Goal: Transaction & Acquisition: Download file/media

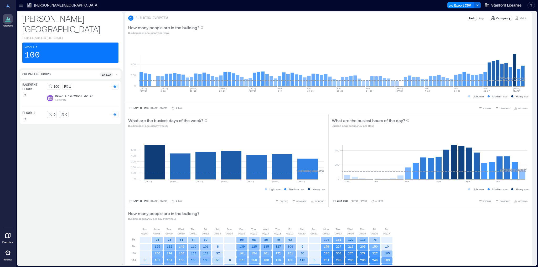
click at [47, 83] on div "100" at bounding box center [53, 86] width 13 height 7
click at [69, 100] on div "Basement Floor 100 1 Media & Microtext Center Library Floor 1 0 0" at bounding box center [70, 102] width 96 height 39
click at [32, 111] on p "Floor 1" at bounding box center [28, 113] width 13 height 4
click at [34, 83] on p "Basement Floor" at bounding box center [33, 87] width 23 height 8
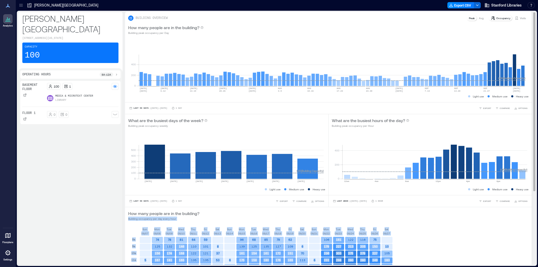
drag, startPoint x: 532, startPoint y: 153, endPoint x: 532, endPoint y: 210, distance: 56.8
click at [532, 210] on div "BUILDING OVERVIEW Peak Avg Occupancy Visits How many people are in the building…" at bounding box center [330, 138] width 411 height 253
click at [508, 211] on div "How many people are in the building? Building occupancy per day every hour" at bounding box center [328, 216] width 401 height 11
drag, startPoint x: 532, startPoint y: 187, endPoint x: 532, endPoint y: 193, distance: 6.3
click at [532, 193] on div "BUILDING OVERVIEW Peak Avg Occupancy Visits How many people are in the building…" at bounding box center [330, 138] width 411 height 253
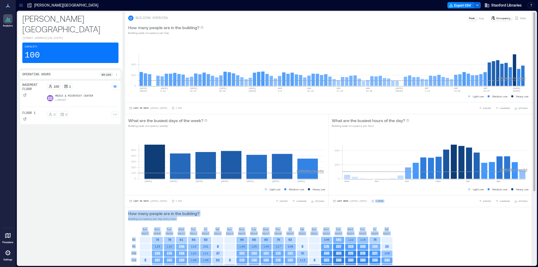
click at [531, 187] on div "BUILDING OVERVIEW Peak Avg Occupancy Visits How many people are in the building…" at bounding box center [330, 138] width 411 height 253
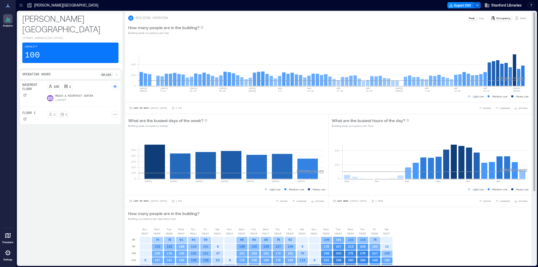
click at [529, 250] on div "BUILDING OVERVIEW Peak Avg Occupancy Visits How many people are in the building…" at bounding box center [330, 191] width 411 height 359
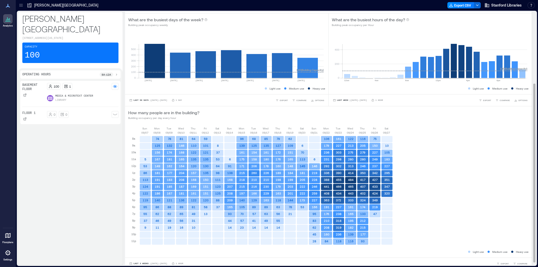
scroll to position [105, 0]
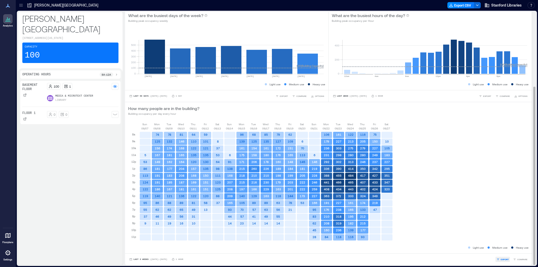
click at [498, 259] on button "EXPORT" at bounding box center [503, 259] width 14 height 5
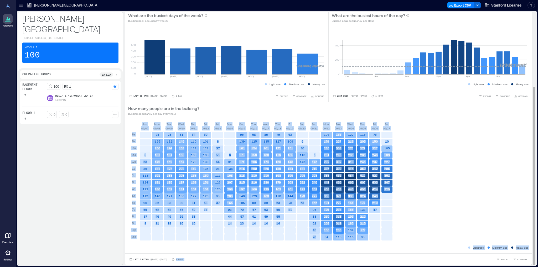
drag, startPoint x: 532, startPoint y: 109, endPoint x: 508, endPoint y: 235, distance: 128.6
click at [509, 235] on div "BUILDING OVERVIEW Peak Avg Occupancy Visits How many people are in the building…" at bounding box center [330, 138] width 411 height 253
click at [504, 259] on span "EXPORT" at bounding box center [505, 259] width 8 height 3
click at [501, 253] on button "CSV" at bounding box center [501, 251] width 13 height 5
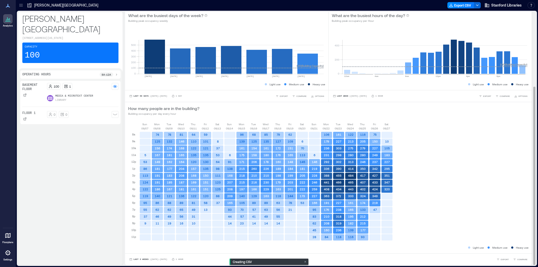
click at [413, 232] on div "[DATE] [DATE] [DATE] [DATE] [DATE] [DATE] [DATE] [DATE] [DATE] [DATE] [DATE] [D…" at bounding box center [328, 183] width 401 height 123
click at [469, 6] on button "Export CSV" at bounding box center [461, 5] width 27 height 6
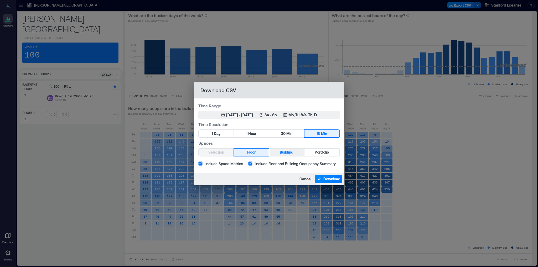
click at [284, 153] on span "Building" at bounding box center [287, 152] width 14 height 7
click at [260, 151] on button "Floor" at bounding box center [251, 152] width 35 height 7
click at [288, 153] on span "Building" at bounding box center [287, 152] width 14 height 7
click at [262, 153] on button "Floor" at bounding box center [251, 152] width 35 height 7
click at [252, 134] on span "Hour" at bounding box center [252, 134] width 8 height 7
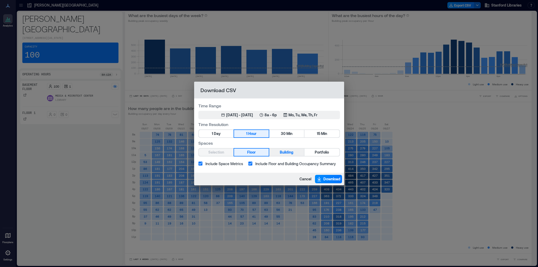
click at [285, 151] on span "Building" at bounding box center [287, 152] width 14 height 7
click at [264, 115] on div "[DATE] 1, 2025 - [DATE] 8a - 6p Mo, Tu, We, Th, Fr" at bounding box center [269, 114] width 96 height 5
click at [326, 180] on span "Download" at bounding box center [332, 179] width 17 height 5
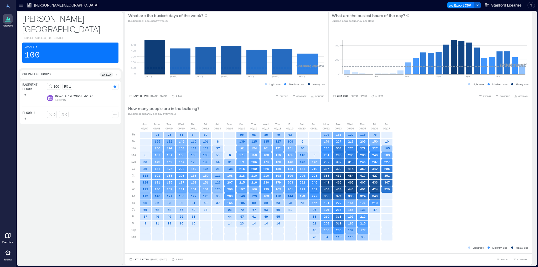
click at [479, 6] on icon "button" at bounding box center [477, 5] width 4 height 4
click at [460, 6] on button "Export CSV" at bounding box center [461, 5] width 27 height 6
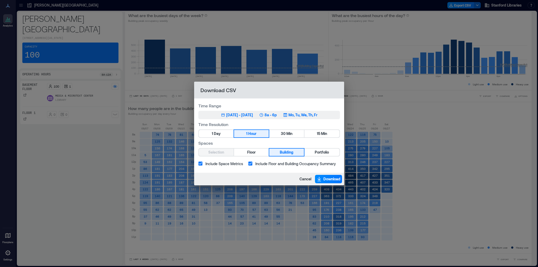
click at [235, 115] on div "[DATE] - [DATE]" at bounding box center [239, 114] width 27 height 5
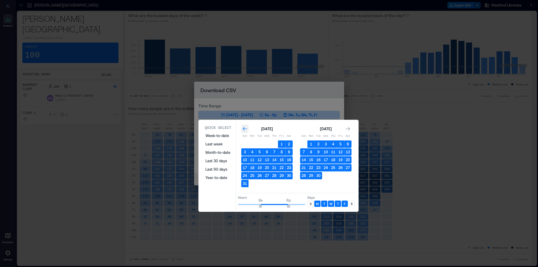
click at [246, 129] on icon "Go to previous month" at bounding box center [245, 129] width 4 height 4
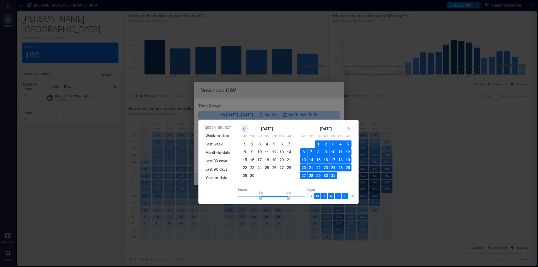
click at [246, 129] on icon "Go to previous month" at bounding box center [245, 129] width 4 height 4
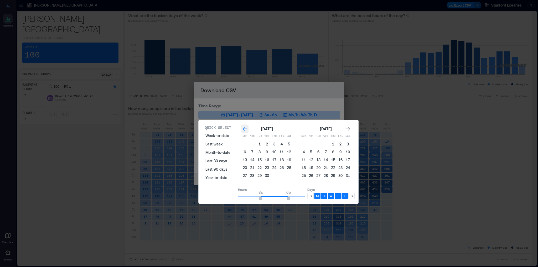
click at [246, 129] on icon "Go to previous month" at bounding box center [245, 129] width 4 height 4
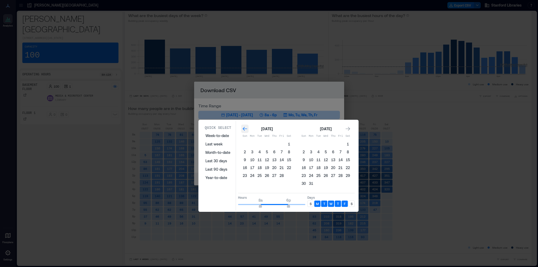
click at [246, 129] on icon "Go to previous month" at bounding box center [245, 129] width 4 height 4
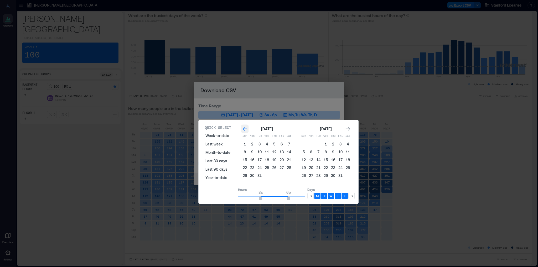
click at [246, 129] on icon "Go to previous month" at bounding box center [245, 129] width 4 height 4
click at [347, 129] on icon "Go to next month" at bounding box center [348, 129] width 4 height 4
click at [245, 144] on button "1" at bounding box center [244, 144] width 7 height 7
click at [349, 129] on icon "Go to next month" at bounding box center [348, 129] width 4 height 4
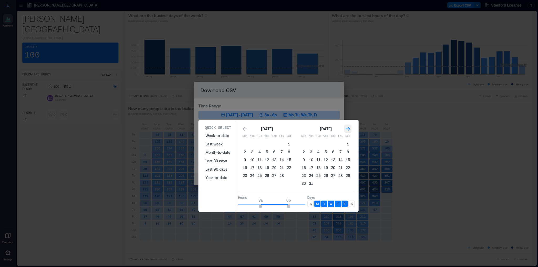
click at [349, 129] on icon "Go to next month" at bounding box center [348, 129] width 4 height 4
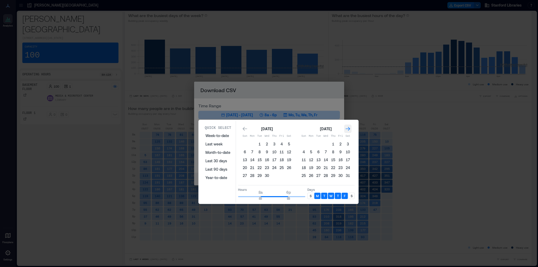
click at [349, 129] on icon "Go to next month" at bounding box center [348, 129] width 4 height 4
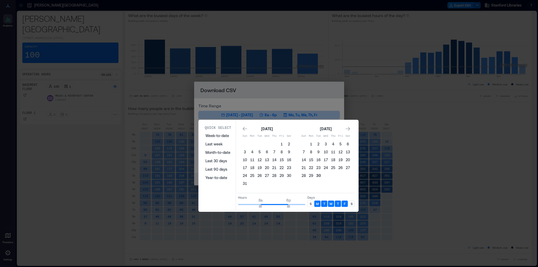
click at [319, 173] on button "30" at bounding box center [318, 175] width 7 height 7
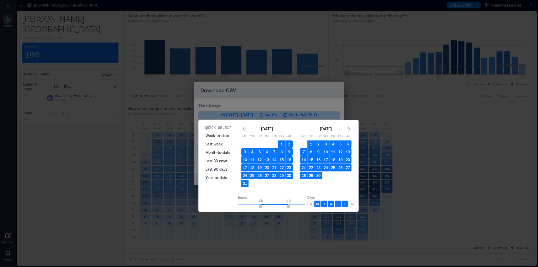
click at [244, 130] on icon "Go to previous month" at bounding box center [245, 129] width 4 height 4
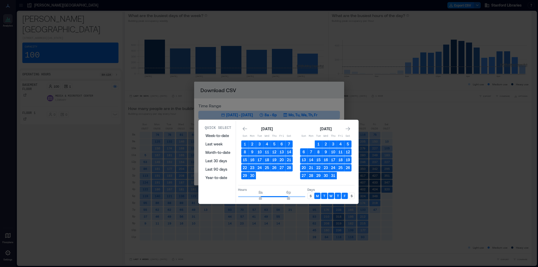
click at [244, 130] on icon "Go to previous month" at bounding box center [245, 129] width 4 height 4
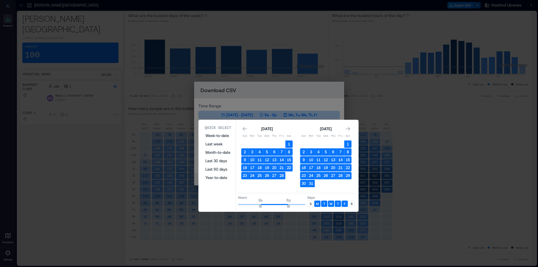
click at [244, 130] on icon "Go to previous month" at bounding box center [245, 129] width 4 height 4
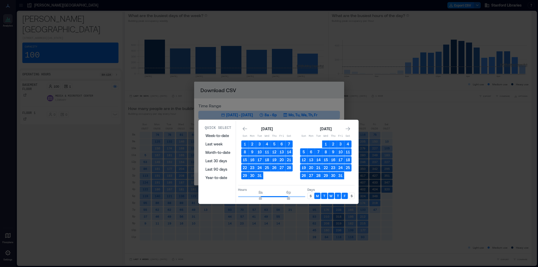
click at [244, 130] on icon "Go to previous month" at bounding box center [245, 129] width 4 height 4
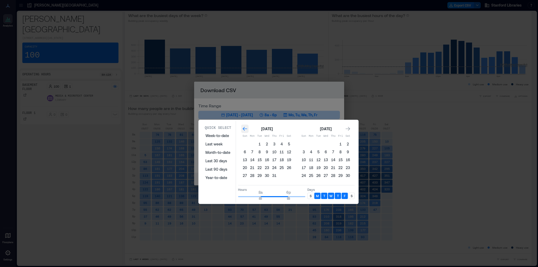
click at [244, 130] on icon "Go to previous month" at bounding box center [244, 128] width 5 height 5
click at [305, 144] on button "1" at bounding box center [303, 144] width 7 height 7
click at [348, 129] on icon "Go to next month" at bounding box center [348, 129] width 4 height 4
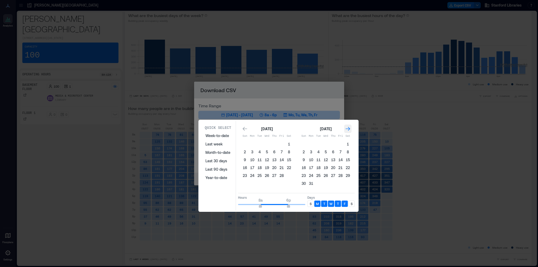
click at [348, 129] on icon "Go to next month" at bounding box center [348, 129] width 4 height 4
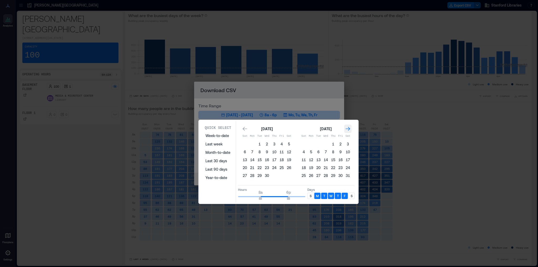
click at [348, 129] on icon "Go to next month" at bounding box center [348, 129] width 4 height 4
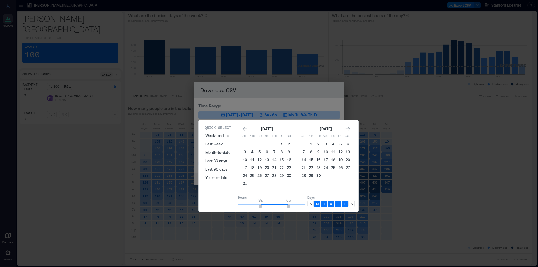
click at [320, 174] on button "30" at bounding box center [318, 175] width 7 height 7
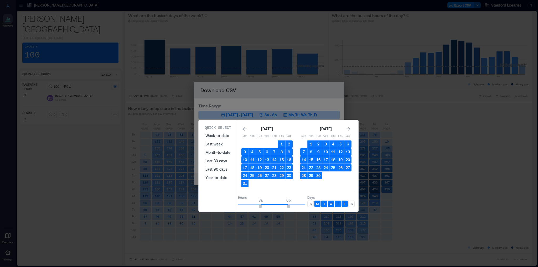
click at [311, 204] on p "S" at bounding box center [311, 204] width 2 height 4
click at [352, 202] on p "S" at bounding box center [352, 204] width 2 height 4
type input "*"
drag, startPoint x: 261, startPoint y: 205, endPoint x: 234, endPoint y: 205, distance: 26.3
click at [234, 205] on div "Quick Select Week-to-date Last week Month-to-date Last 30 days Last 90 days Yea…" at bounding box center [278, 166] width 157 height 90
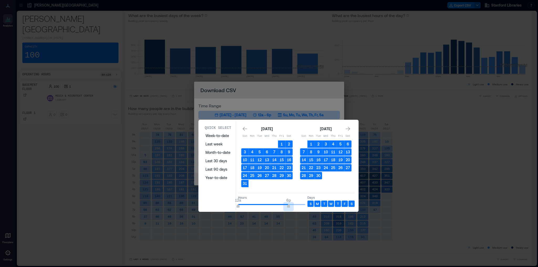
type input "**"
drag, startPoint x: 288, startPoint y: 204, endPoint x: 311, endPoint y: 205, distance: 23.4
click at [311, 205] on div "Hours 12a 12a Days S M T W T F S" at bounding box center [296, 201] width 117 height 16
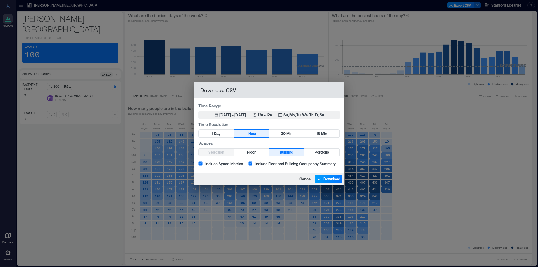
click at [325, 177] on span "Download" at bounding box center [332, 179] width 17 height 5
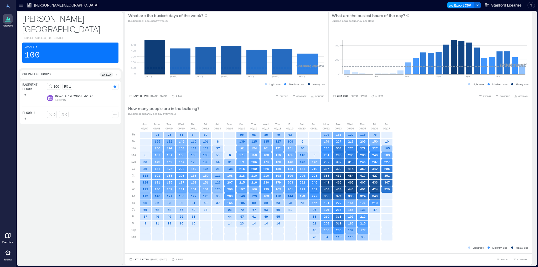
click at [458, 5] on button "Export CSV" at bounding box center [461, 5] width 27 height 6
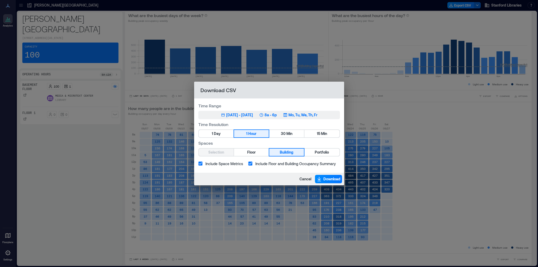
click at [236, 117] on div "[DATE] - [DATE]" at bounding box center [239, 114] width 27 height 5
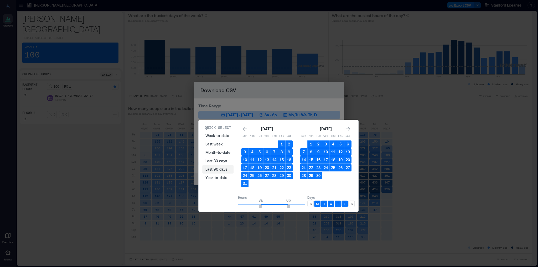
click at [217, 170] on button "Last 90 days" at bounding box center [217, 169] width 31 height 8
click at [245, 128] on icon "Go to previous month" at bounding box center [244, 128] width 5 height 5
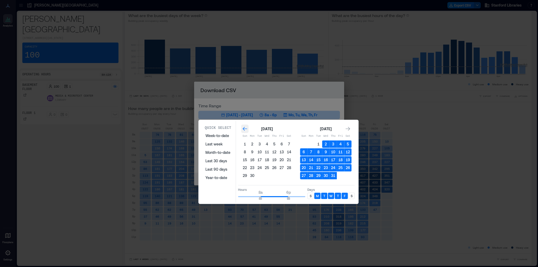
click at [245, 128] on icon "Go to previous month" at bounding box center [244, 128] width 5 height 5
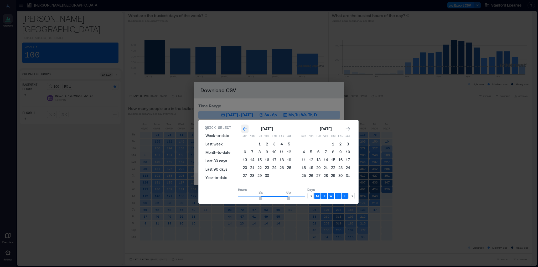
click at [245, 128] on icon "Go to previous month" at bounding box center [244, 128] width 5 height 5
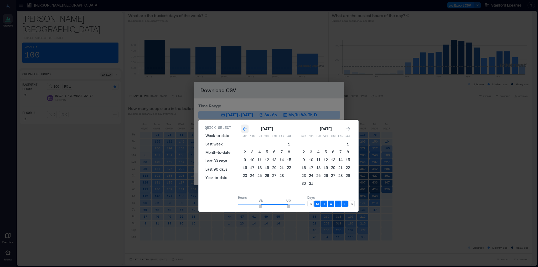
click at [245, 128] on icon "Go to previous month" at bounding box center [244, 128] width 5 height 5
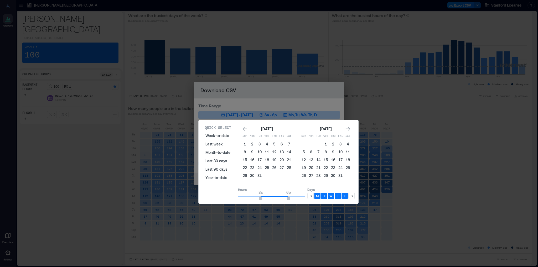
click at [244, 144] on button "1" at bounding box center [244, 144] width 7 height 7
click at [325, 144] on button "1" at bounding box center [325, 144] width 7 height 7
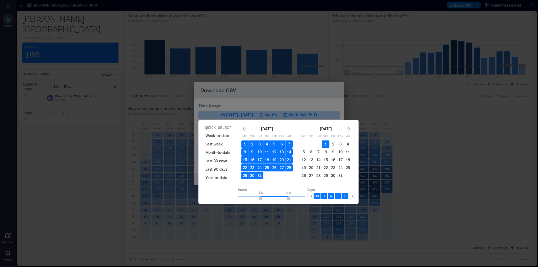
click at [328, 144] on button "1" at bounding box center [325, 144] width 7 height 7
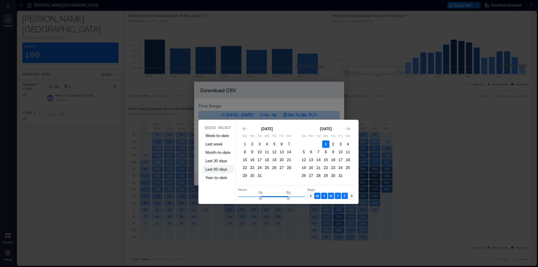
click at [216, 170] on button "Last 90 days" at bounding box center [217, 169] width 31 height 8
click at [349, 130] on icon "Go to next month" at bounding box center [347, 128] width 5 height 5
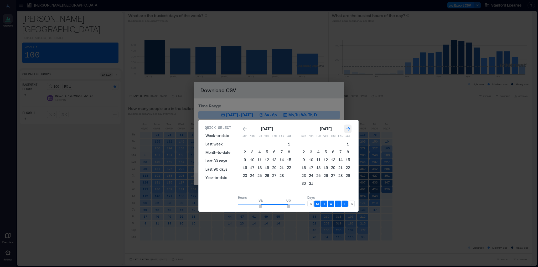
click at [349, 130] on icon "Go to next month" at bounding box center [347, 128] width 5 height 5
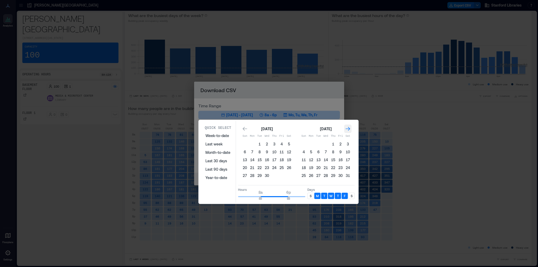
click at [349, 130] on icon "Go to next month" at bounding box center [347, 128] width 5 height 5
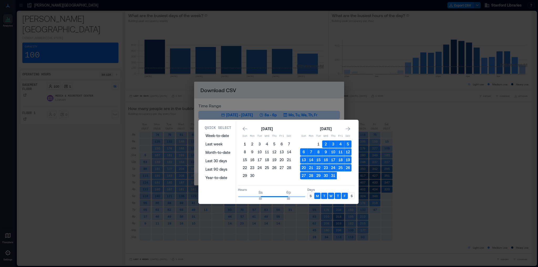
click at [245, 144] on button "1" at bounding box center [244, 144] width 7 height 7
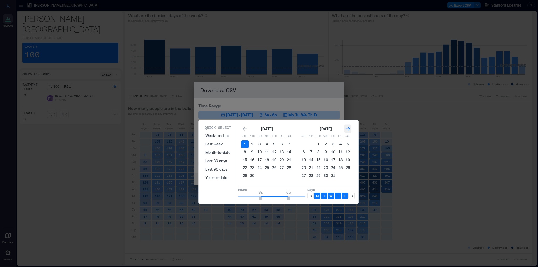
click at [348, 128] on icon "Go to next month" at bounding box center [347, 128] width 5 height 5
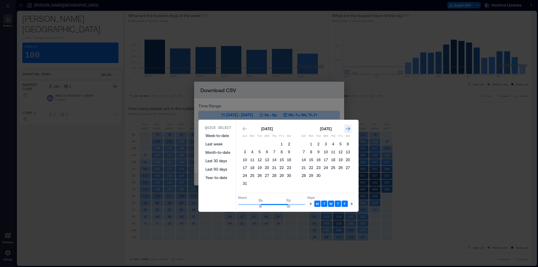
click at [348, 128] on icon "Go to next month" at bounding box center [347, 128] width 5 height 5
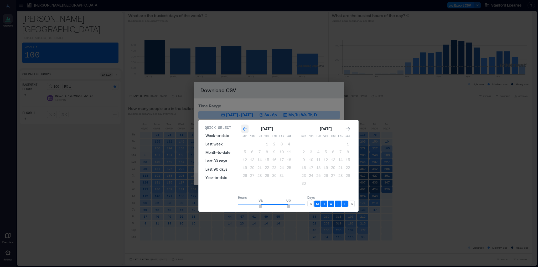
click at [244, 129] on icon "Go to previous month" at bounding box center [244, 128] width 5 height 5
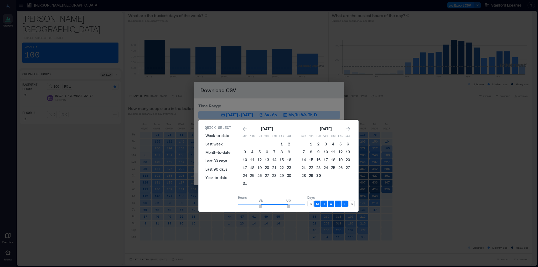
click at [320, 175] on button "30" at bounding box center [318, 175] width 7 height 7
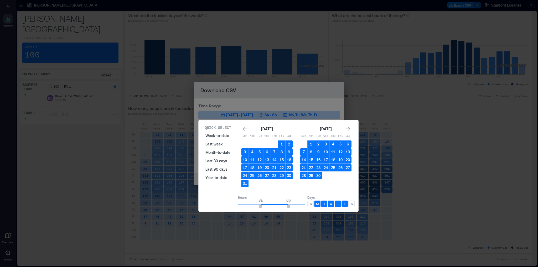
click at [310, 204] on p "S" at bounding box center [311, 204] width 2 height 4
click at [350, 203] on div "S" at bounding box center [352, 204] width 6 height 6
type input "*"
drag, startPoint x: 261, startPoint y: 204, endPoint x: 229, endPoint y: 204, distance: 32.6
click at [229, 204] on div "Quick Select Week-to-date Last week Month-to-date Last 30 days Last 90 days Yea…" at bounding box center [278, 166] width 157 height 90
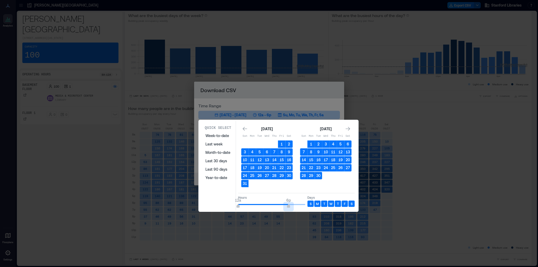
type input "**"
drag, startPoint x: 288, startPoint y: 204, endPoint x: 316, endPoint y: 204, distance: 28.9
click at [316, 204] on div "Hours 12a 12a Days S M T W T F S" at bounding box center [296, 201] width 117 height 16
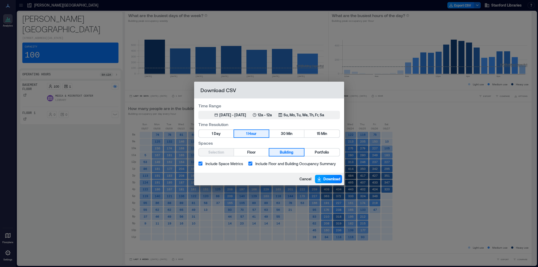
click at [330, 179] on span "Download" at bounding box center [332, 179] width 17 height 5
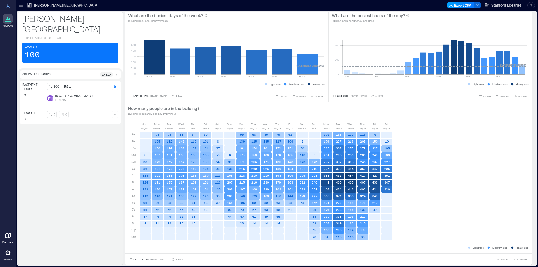
click at [467, 5] on button "Export CSV" at bounding box center [461, 5] width 27 height 6
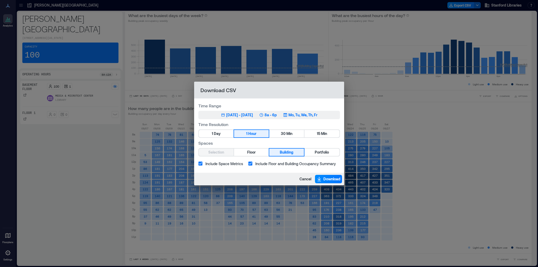
click at [232, 115] on div "[DATE] - [DATE]" at bounding box center [239, 114] width 27 height 5
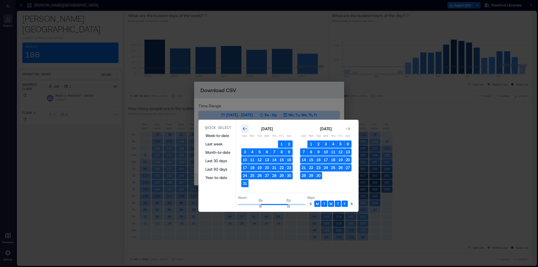
click at [245, 128] on icon "Go to previous month" at bounding box center [244, 128] width 5 height 5
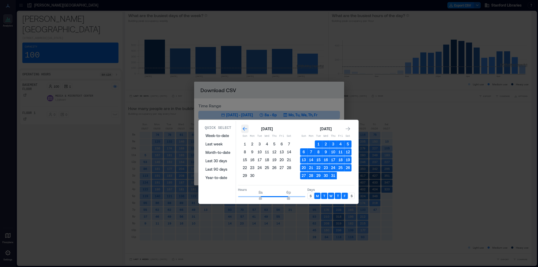
click at [245, 128] on icon "Go to previous month" at bounding box center [244, 128] width 5 height 5
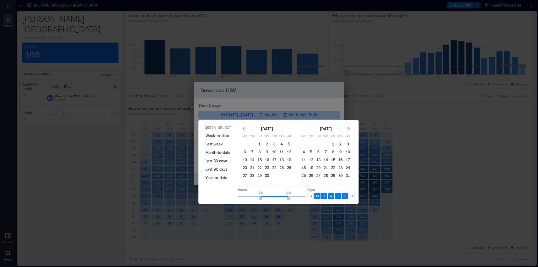
click at [259, 144] on button "1" at bounding box center [259, 144] width 7 height 7
click at [349, 129] on icon "Go to next month" at bounding box center [348, 129] width 4 height 4
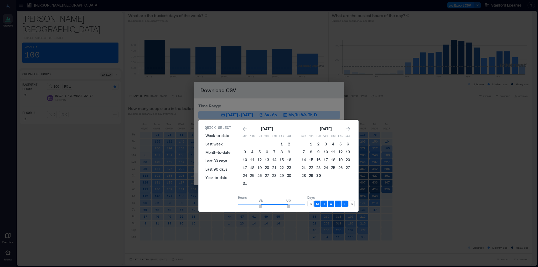
click at [320, 174] on button "30" at bounding box center [318, 175] width 7 height 7
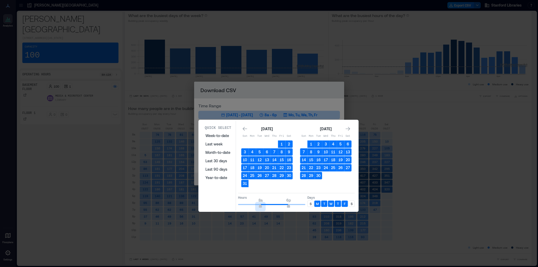
type input "*"
drag, startPoint x: 262, startPoint y: 205, endPoint x: 224, endPoint y: 207, distance: 37.9
click at [224, 207] on div "Quick Select Week-to-date Last week Month-to-date Last 30 days Last 90 days Yea…" at bounding box center [278, 166] width 157 height 90
type input "**"
drag, startPoint x: 288, startPoint y: 205, endPoint x: 307, endPoint y: 204, distance: 18.7
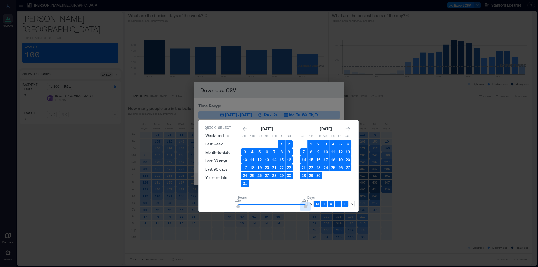
click at [307, 204] on div "Hours 12a 12a Days S M T W T F S" at bounding box center [296, 201] width 117 height 16
click at [310, 203] on p "S" at bounding box center [311, 204] width 2 height 4
click at [352, 204] on p "S" at bounding box center [352, 204] width 2 height 4
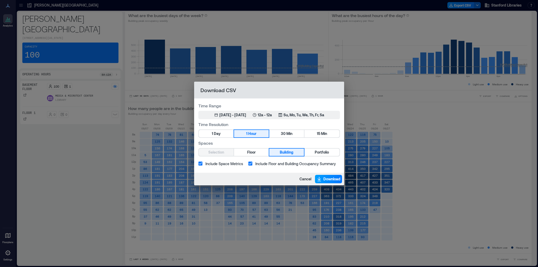
click at [328, 180] on span "Download" at bounding box center [332, 179] width 17 height 5
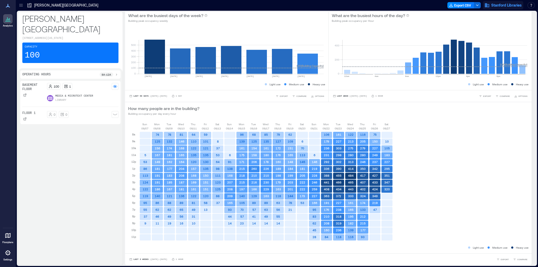
click at [516, 6] on span "Stanford Libraries" at bounding box center [506, 5] width 30 height 5
click at [508, 34] on button "Logout" at bounding box center [508, 36] width 48 height 8
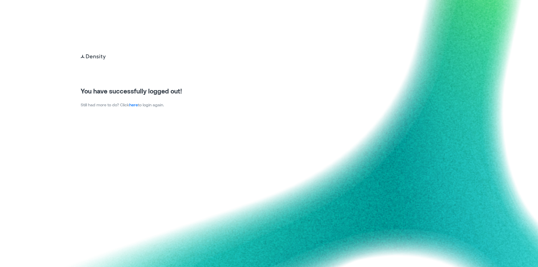
click at [138, 106] on link "here" at bounding box center [133, 104] width 9 height 5
